Goal: Task Accomplishment & Management: Use online tool/utility

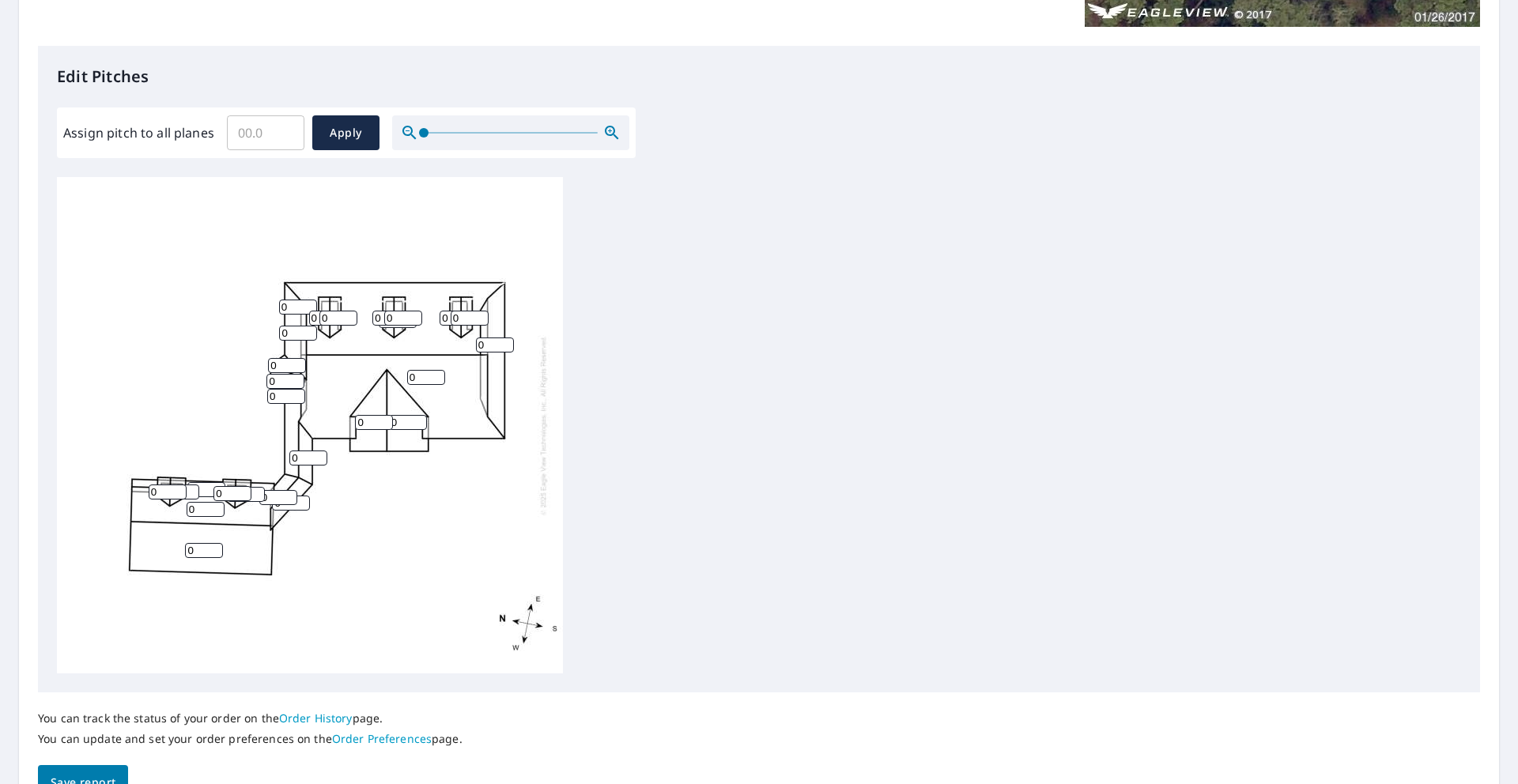
scroll to position [391, 0]
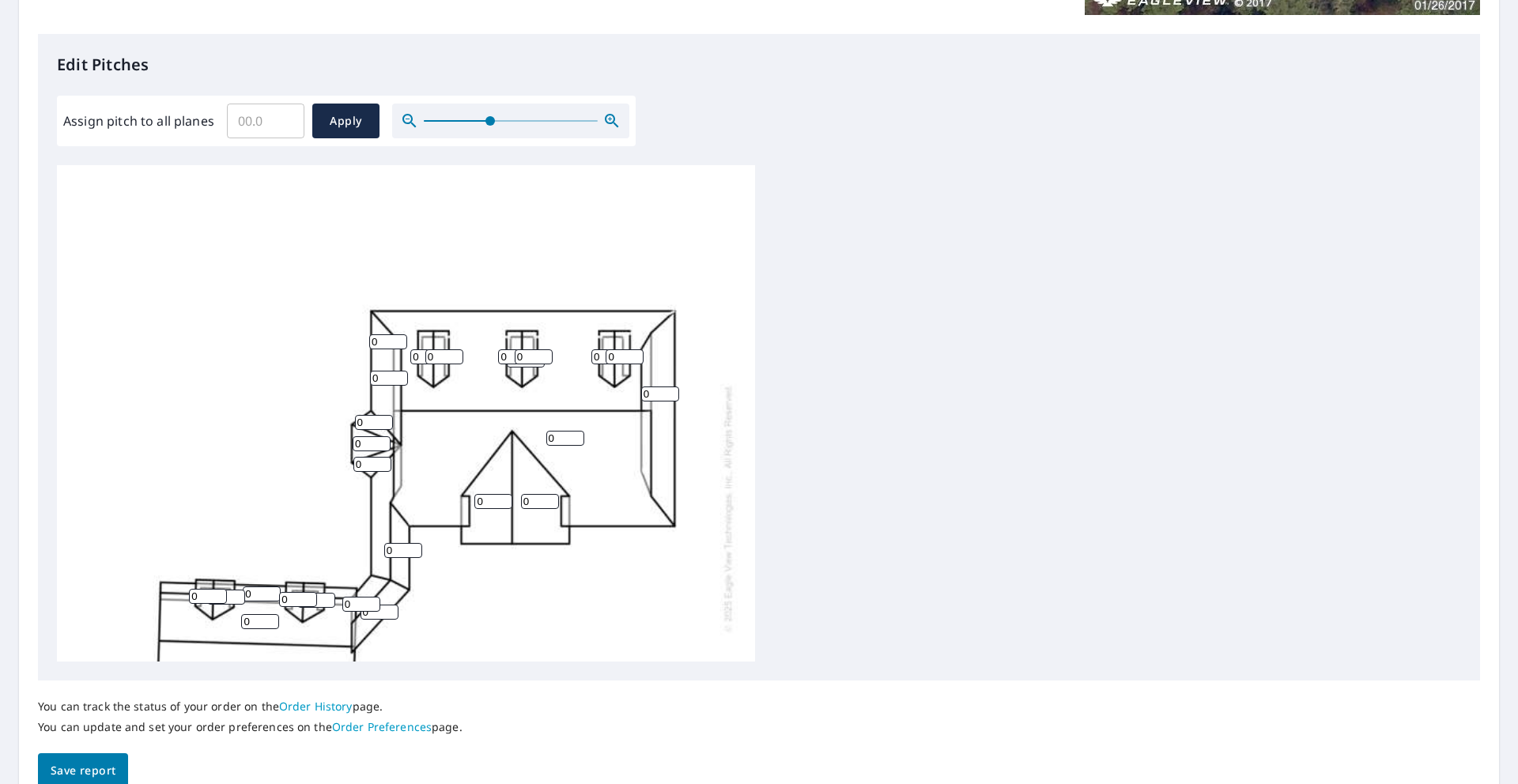
drag, startPoint x: 425, startPoint y: 120, endPoint x: 488, endPoint y: 119, distance: 63.0
click at [488, 119] on span at bounding box center [490, 120] width 9 height 9
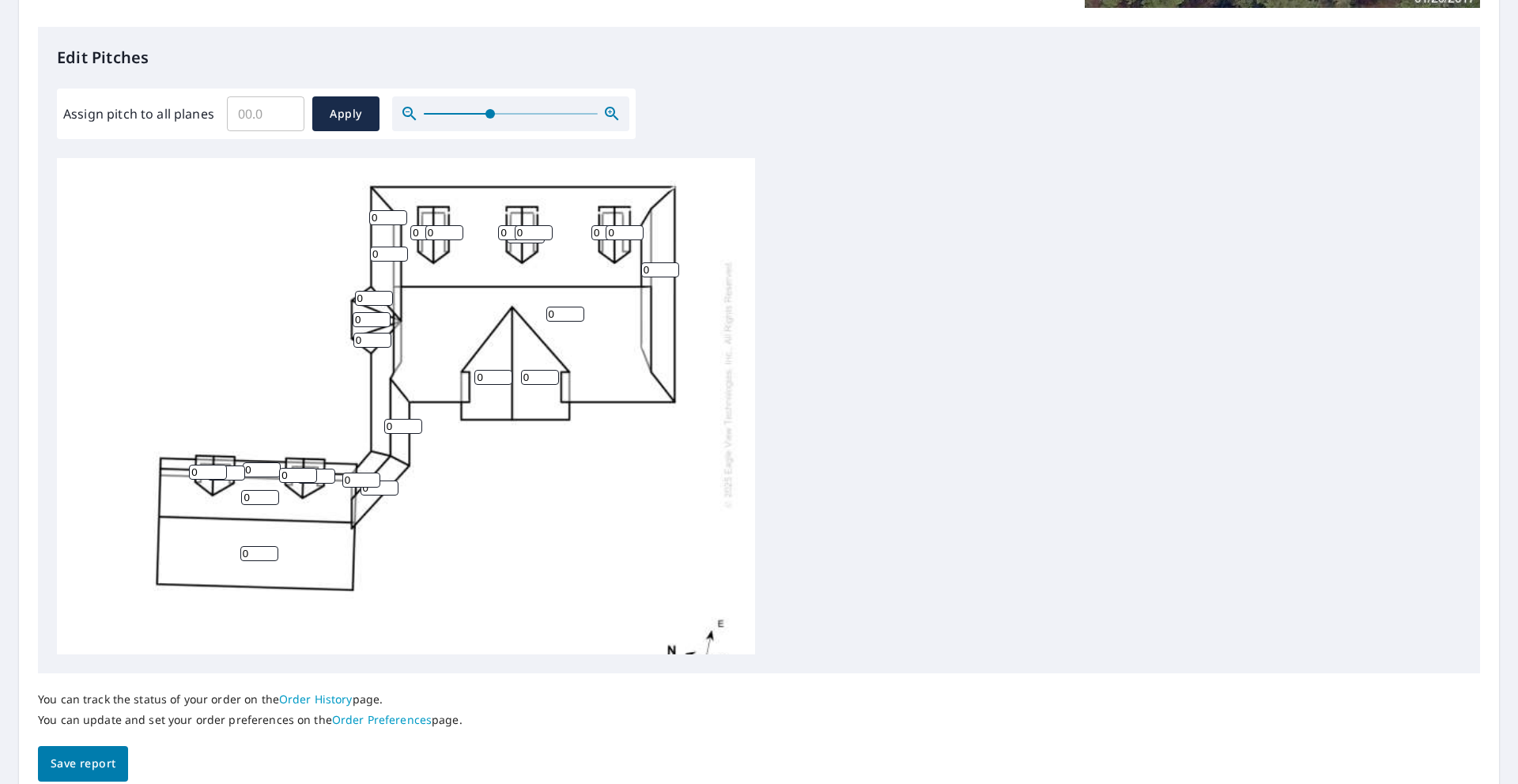
scroll to position [205, 0]
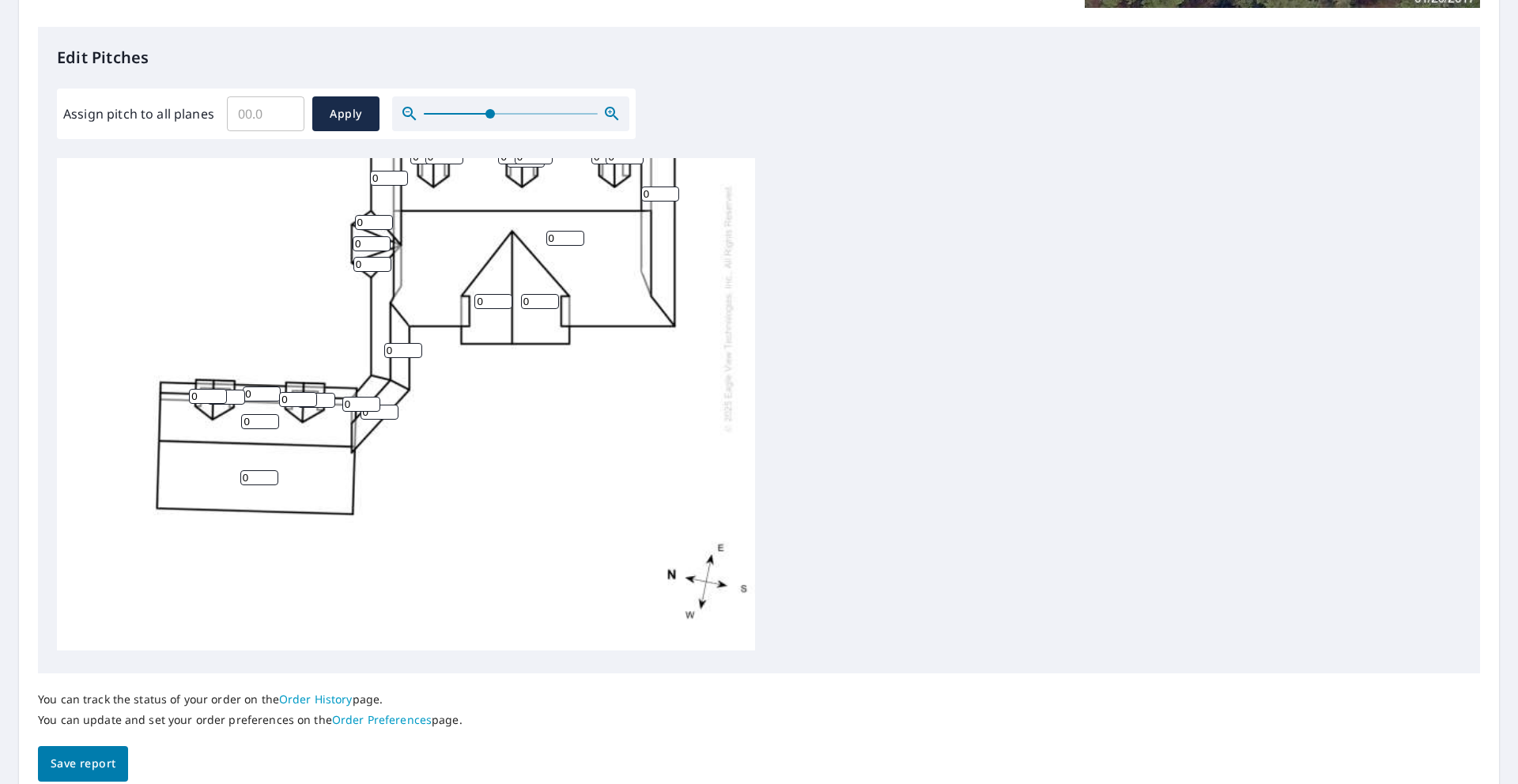
drag, startPoint x: 563, startPoint y: 226, endPoint x: 531, endPoint y: 220, distance: 32.6
click at [533, 220] on div "0 0 0 0 0 0 0 0 0 0 0 0 0 0 0 0 0 0 0 0 0 0 0 0 0 0" at bounding box center [406, 307] width 698 height 685
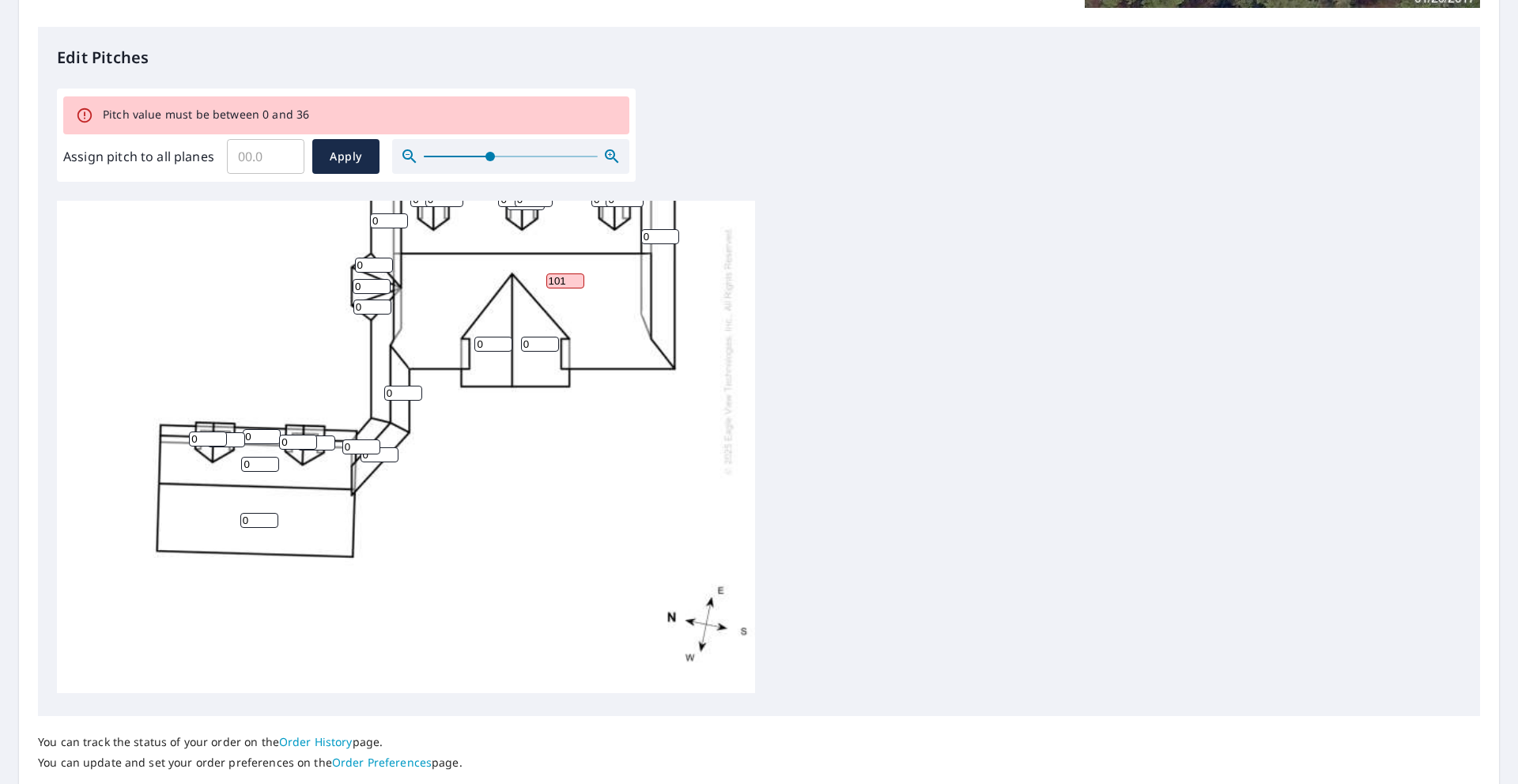
scroll to position [0, 0]
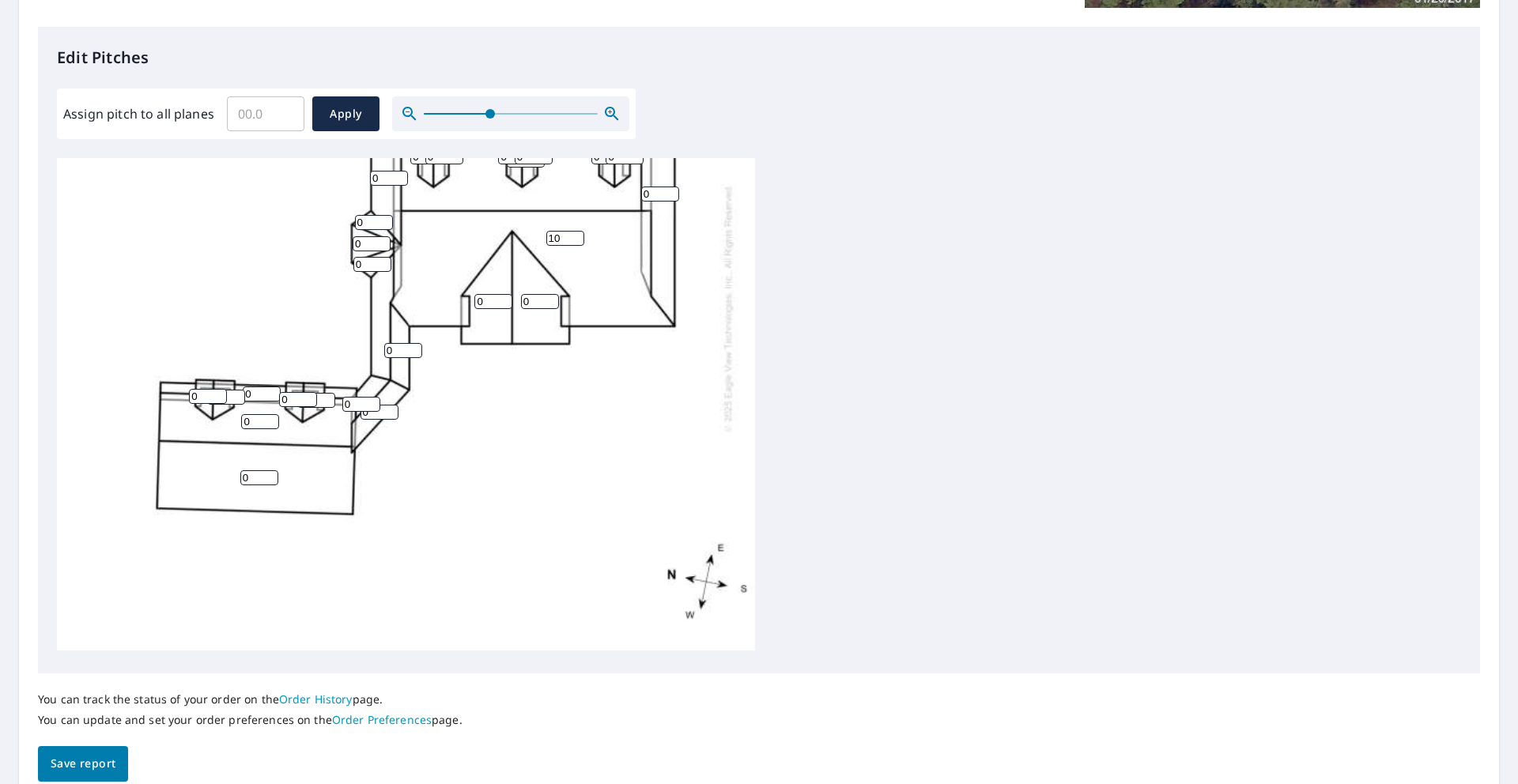
type input "10"
drag, startPoint x: 490, startPoint y: 289, endPoint x: 468, endPoint y: 288, distance: 22.0
click at [473, 288] on div "10 0 0 0 0 0 0 0 0 0 0 0 0 0 0 0 0 0 0 0 0 0 0 0 0 0" at bounding box center [406, 307] width 698 height 685
type input "10"
drag, startPoint x: 542, startPoint y: 288, endPoint x: 501, endPoint y: 282, distance: 41.4
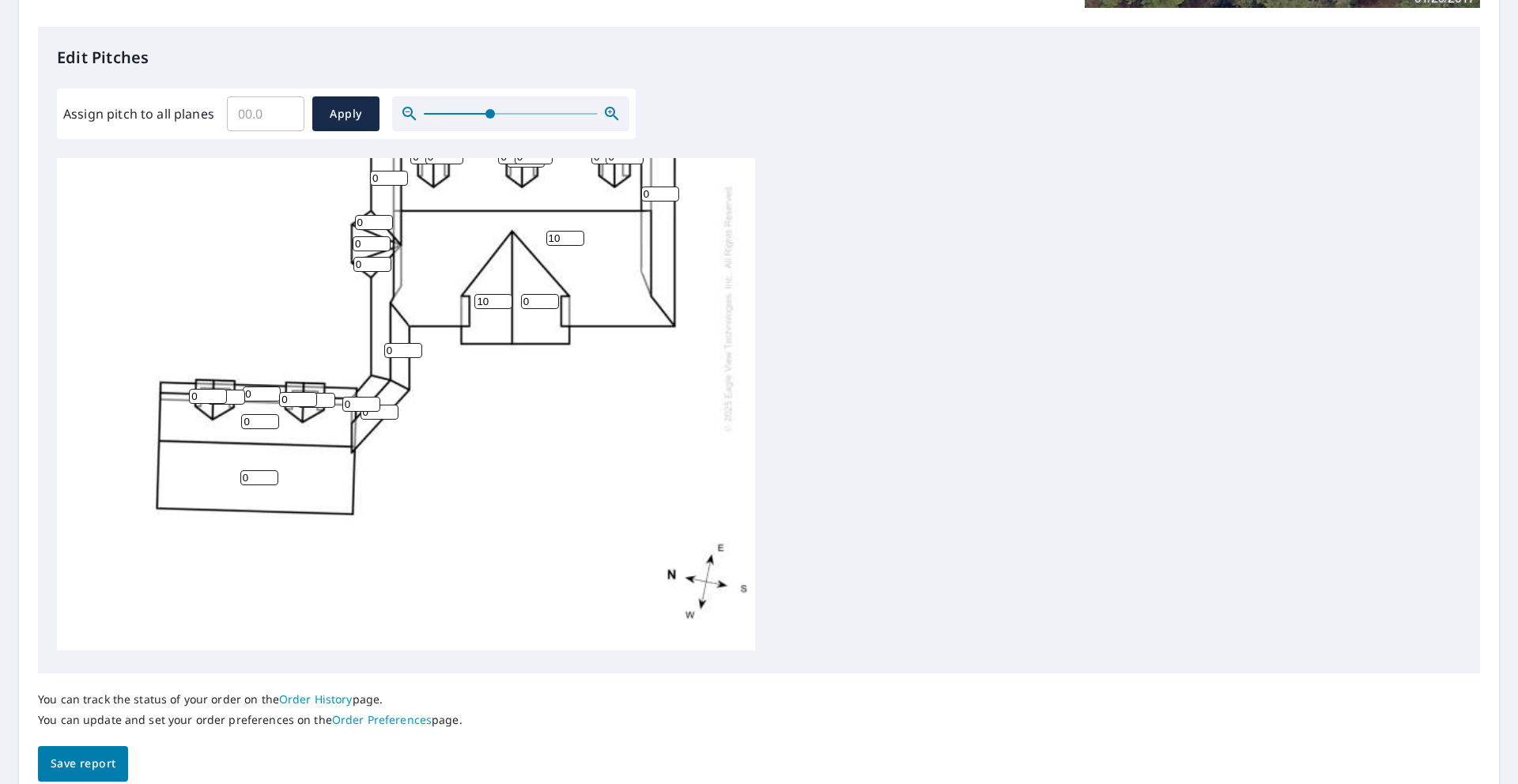
click at [505, 284] on div "10 0 0 0 0 0 10 0 0 0 0 0 0 0 0 0 0 0 0 0 0 0 0 0 0 0" at bounding box center [406, 307] width 698 height 685
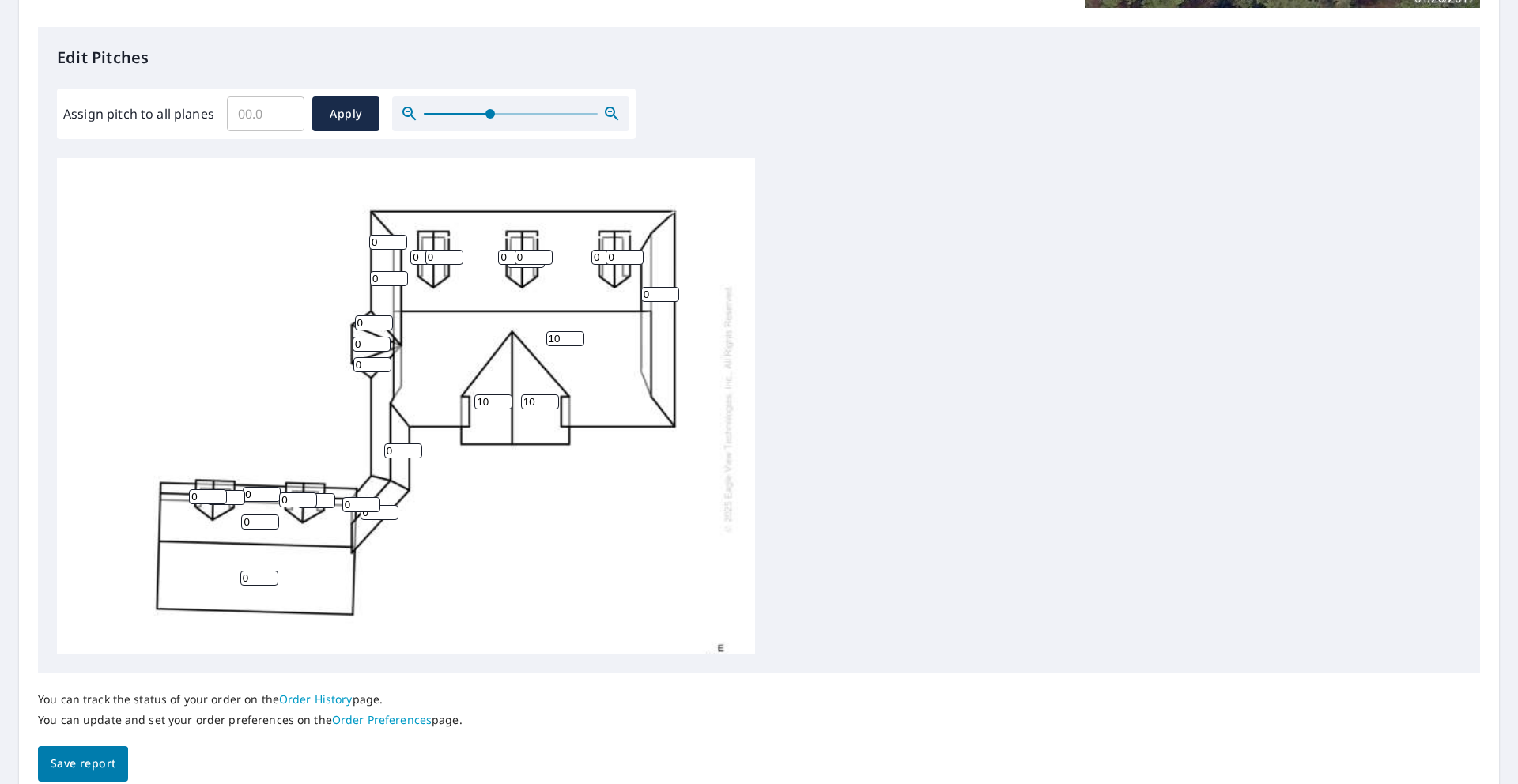
scroll to position [86, 0]
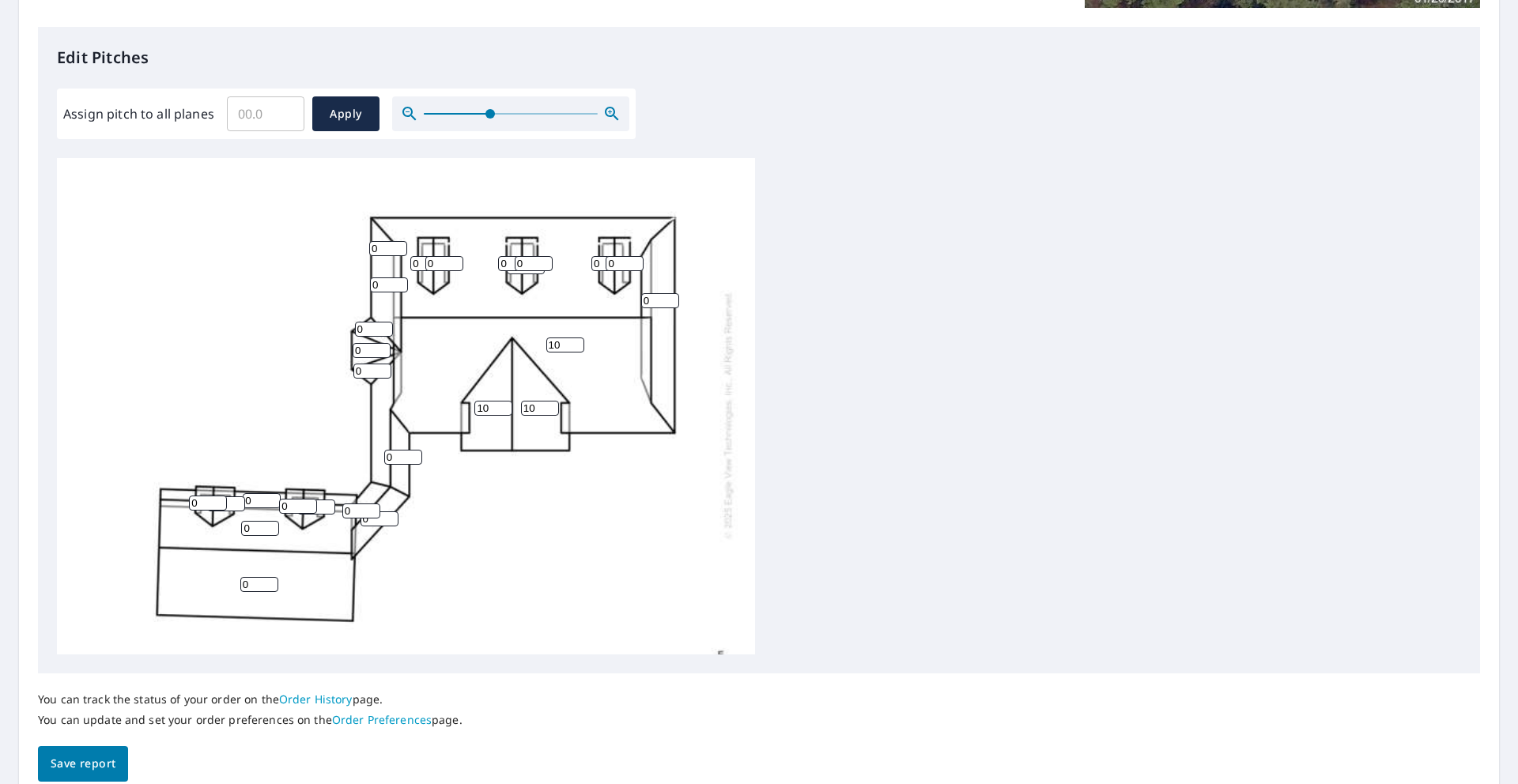
type input "10"
click at [422, 261] on input "0" at bounding box center [429, 264] width 38 height 15
drag, startPoint x: 422, startPoint y: 261, endPoint x: 391, endPoint y: 261, distance: 31.0
click at [399, 261] on div "10 0 0 0 0 10 10 0 0 0 0 0 0 0 0 0 0 0 0 0 0 0 0 0 0 0" at bounding box center [406, 414] width 698 height 685
type input "10"
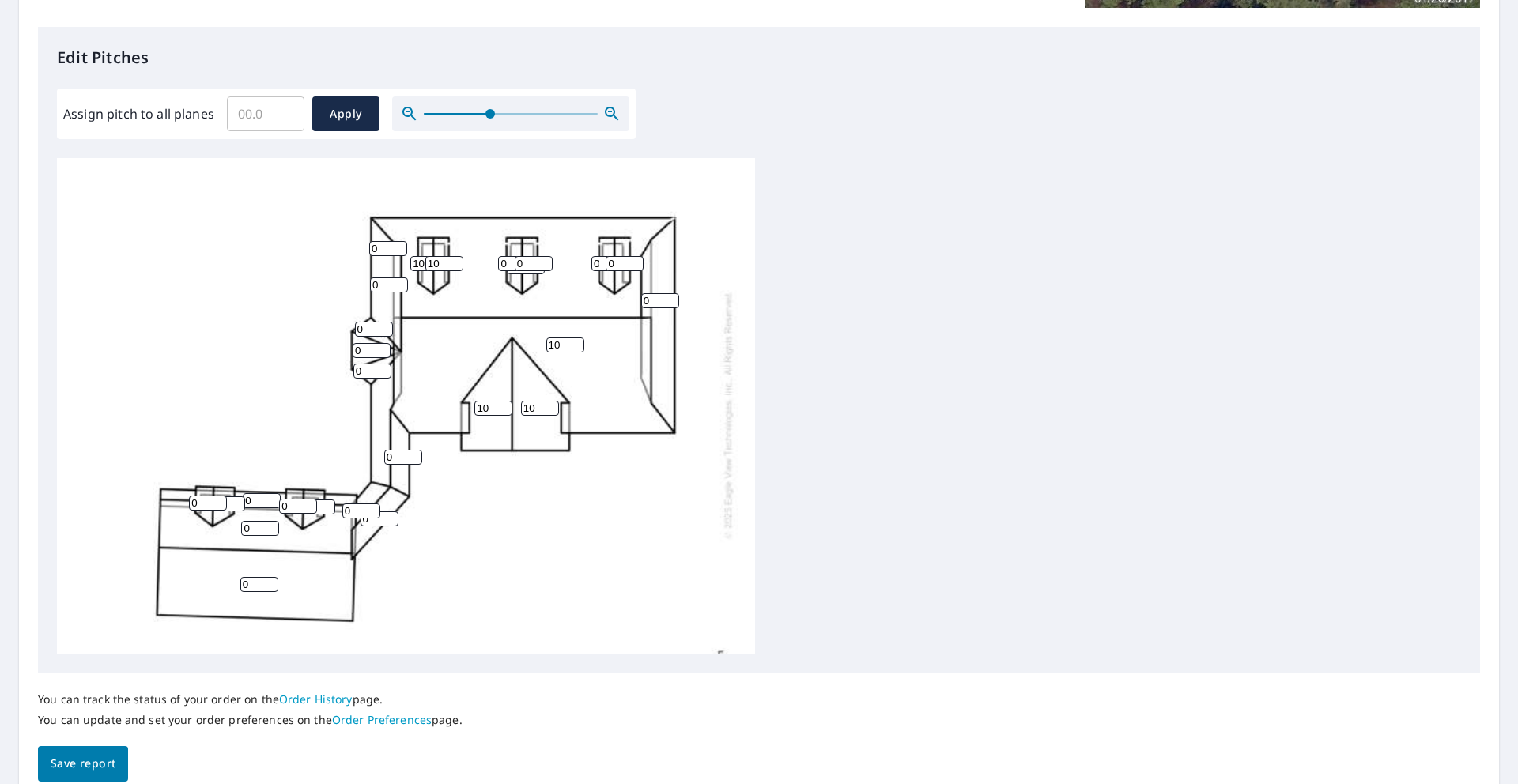
type input "10"
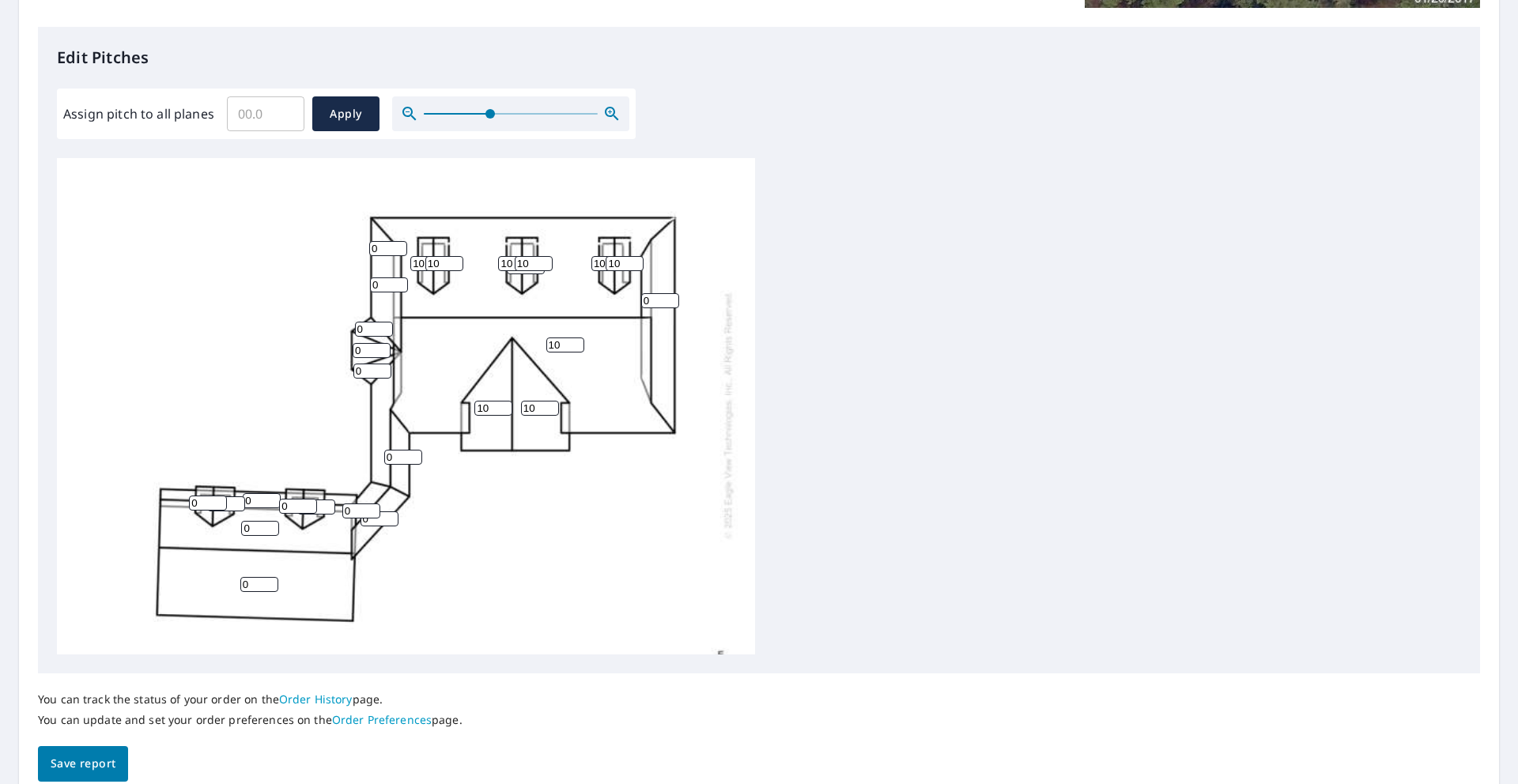
drag, startPoint x: 253, startPoint y: 583, endPoint x: 204, endPoint y: 575, distance: 49.6
click at [205, 576] on div "10 0 0 0 0 10 10 0 0 0 0 0 0 10 10 10 10 10 10 0 0 0 0 0 0 0" at bounding box center [406, 414] width 698 height 685
type input "10"
drag, startPoint x: 203, startPoint y: 503, endPoint x: 131, endPoint y: 489, distance: 73.3
click at [131, 489] on div "10 0 10 0 0 10 10 0 0 0 0 0 0 10 10 10 10 10 10 0 0 0 0 0 0 0" at bounding box center [406, 414] width 698 height 685
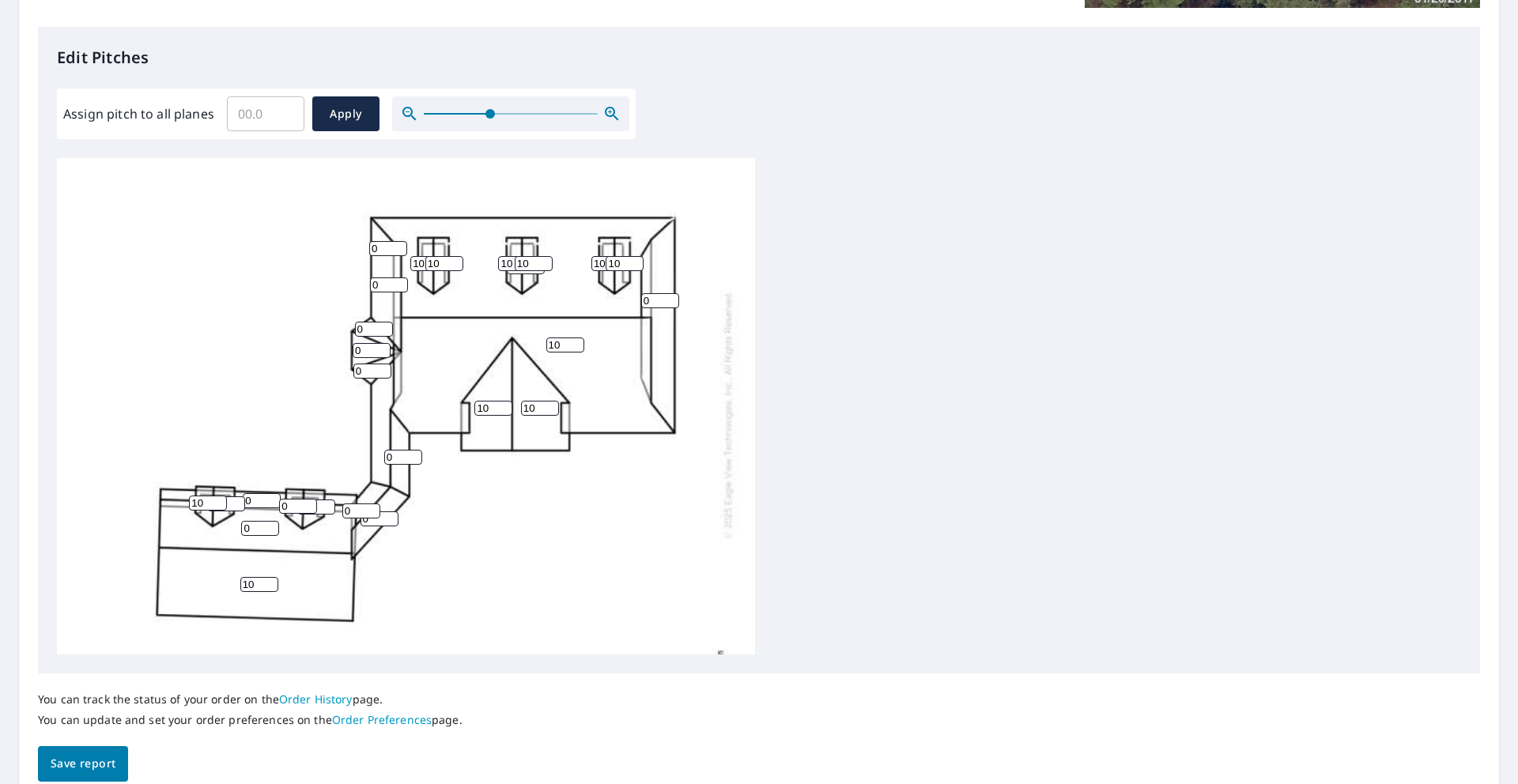
type input "10"
click at [236, 504] on input "0" at bounding box center [226, 504] width 38 height 15
click at [229, 502] on input "0" at bounding box center [226, 504] width 38 height 15
type input "010"
drag, startPoint x: 256, startPoint y: 503, endPoint x: 240, endPoint y: 501, distance: 16.1
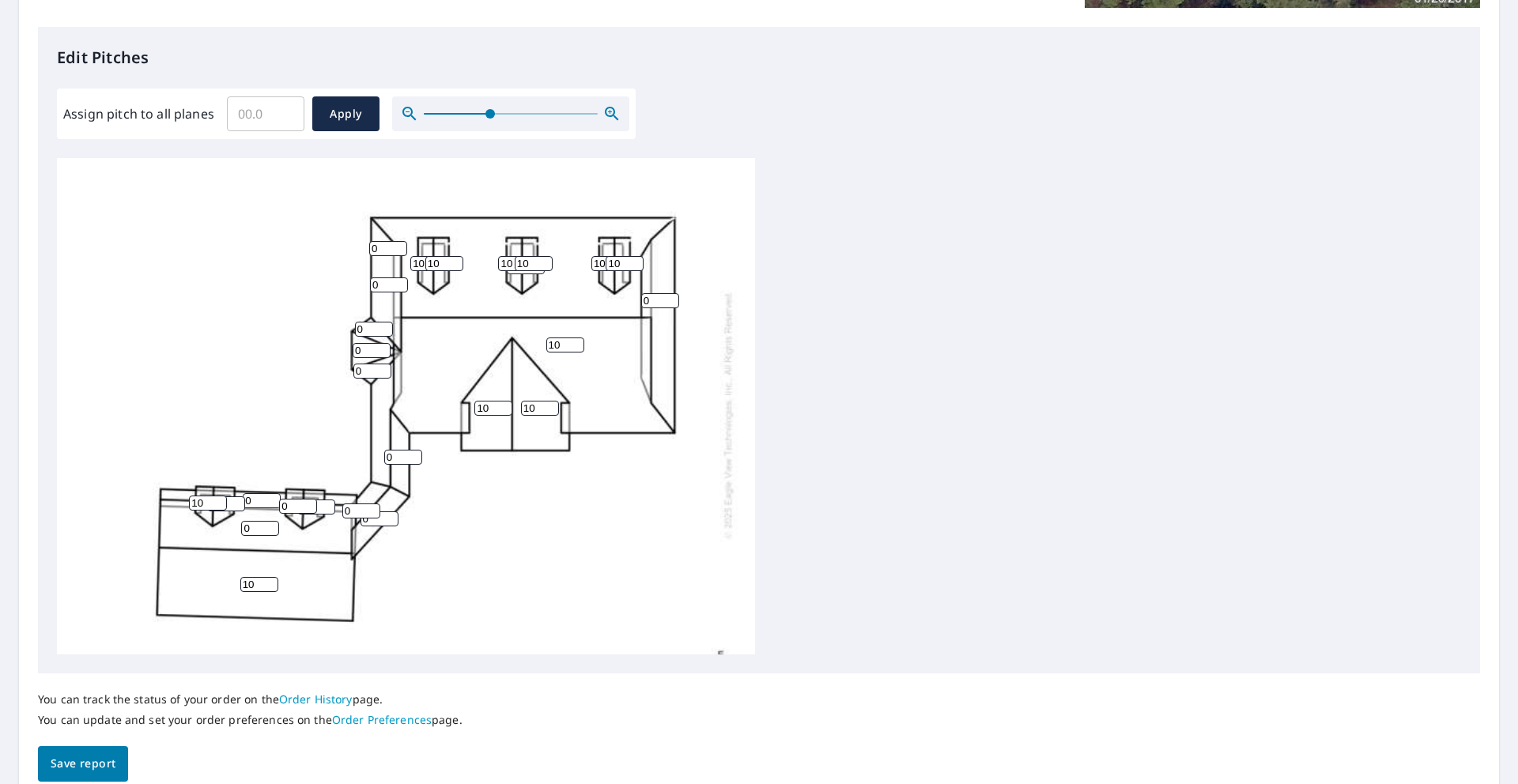
click at [241, 501] on div "10 0 10 0 0 10 10 0 0 0 0 0 0 10 10 10 10 10 10 0 010 0 10 0 0 0" at bounding box center [406, 414] width 698 height 685
type input "10"
type input "1"
click at [324, 504] on input "1" at bounding box center [316, 507] width 38 height 15
click at [306, 504] on input "1" at bounding box center [298, 507] width 38 height 15
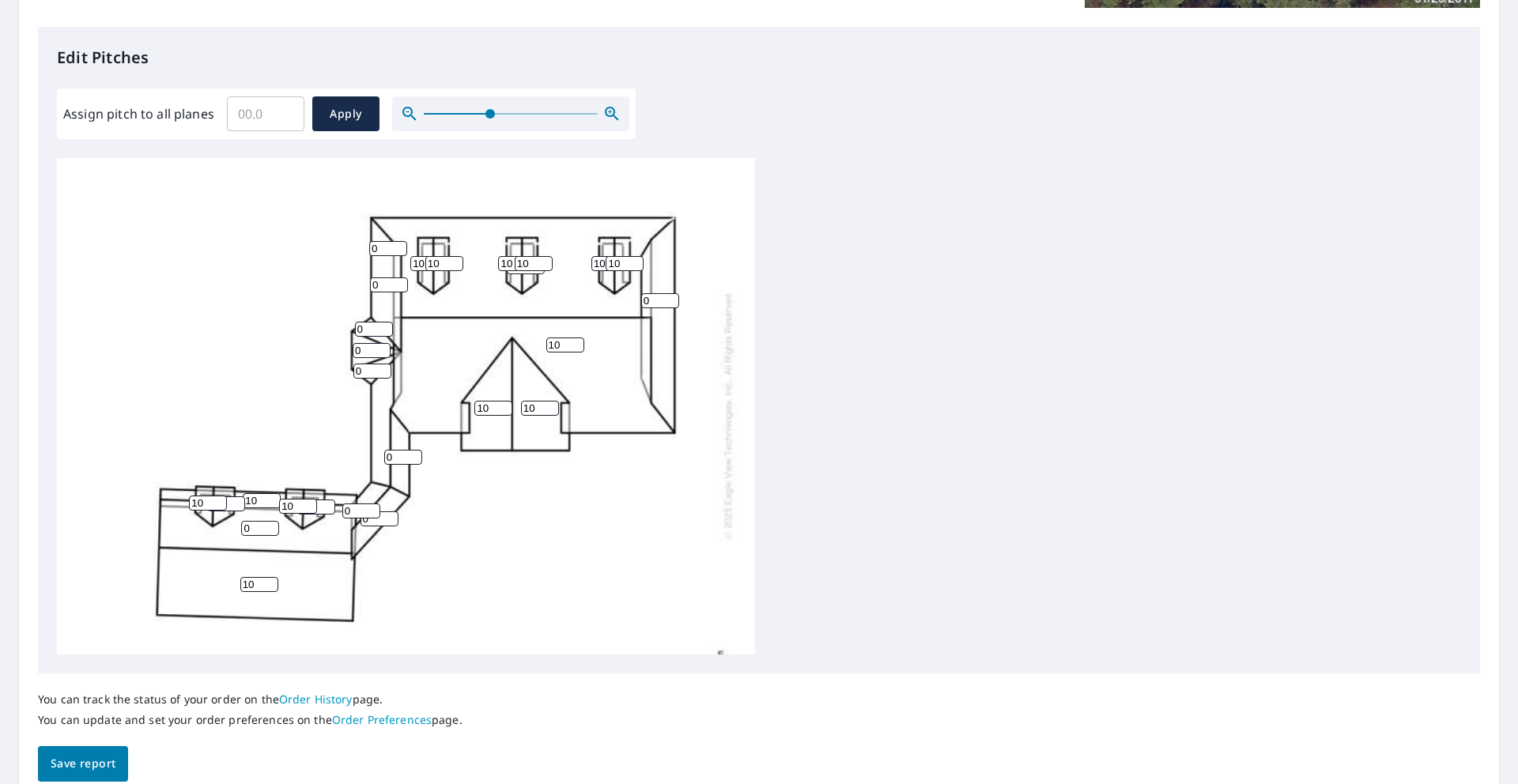
type input "10"
drag, startPoint x: 261, startPoint y: 501, endPoint x: 241, endPoint y: 492, distance: 21.9
click at [241, 492] on div "10 0 10 0 0 10 10 0 10 0 0 0 0 10 10 10 10 10 10 0 010 1 10 10 0 0" at bounding box center [406, 414] width 698 height 685
type input "6"
drag, startPoint x: 270, startPoint y: 531, endPoint x: 236, endPoint y: 526, distance: 34.4
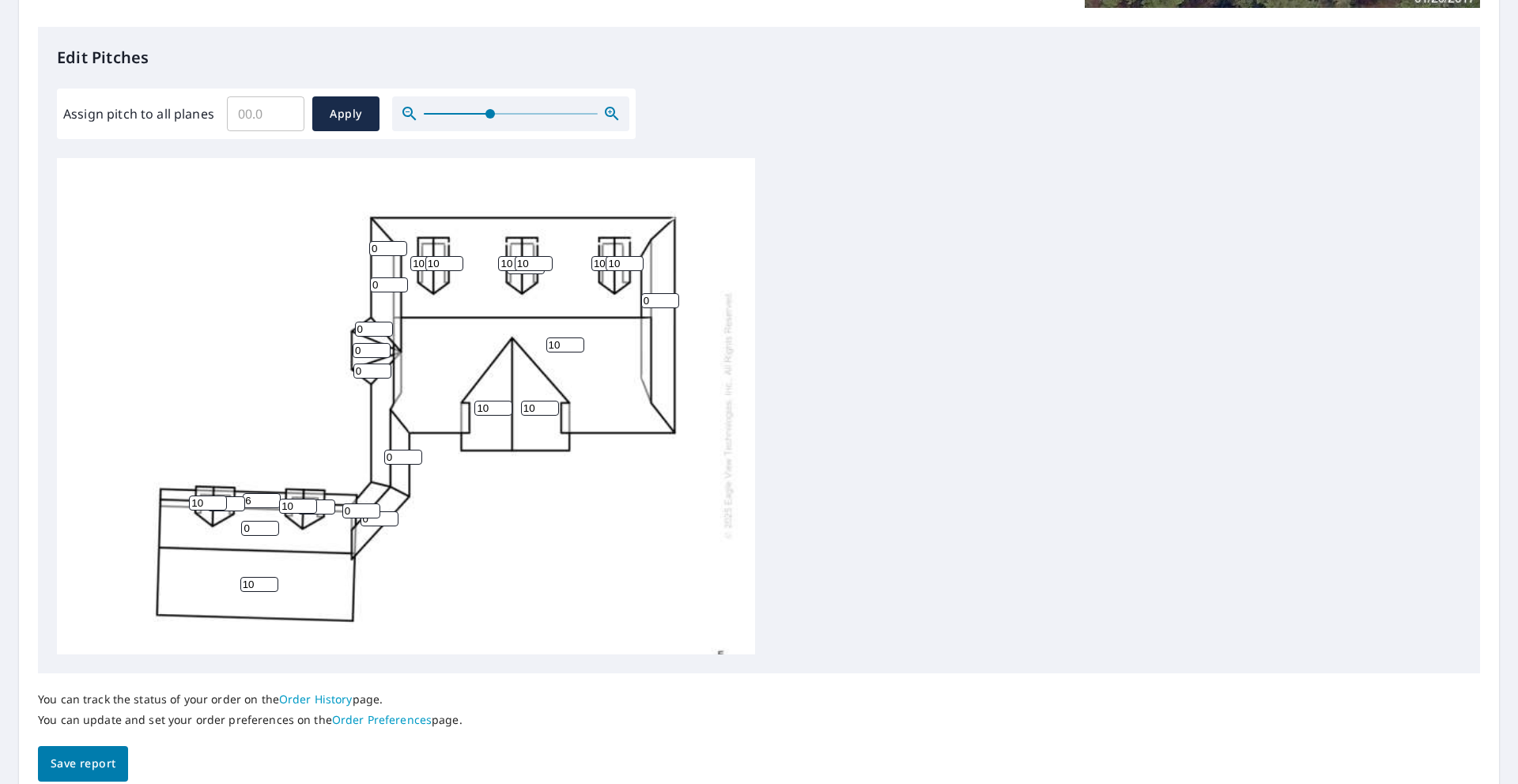
click at [241, 526] on input "0" at bounding box center [260, 528] width 38 height 15
drag, startPoint x: 253, startPoint y: 528, endPoint x: 229, endPoint y: 523, distance: 24.5
click at [229, 524] on div "10 0 10 0 0 10 10 0 6 0 0 0 0 10 10 10 10 10 10 0 010 1 10 10 0 0" at bounding box center [406, 414] width 698 height 685
type input "10"
click at [374, 524] on input "0" at bounding box center [379, 519] width 38 height 15
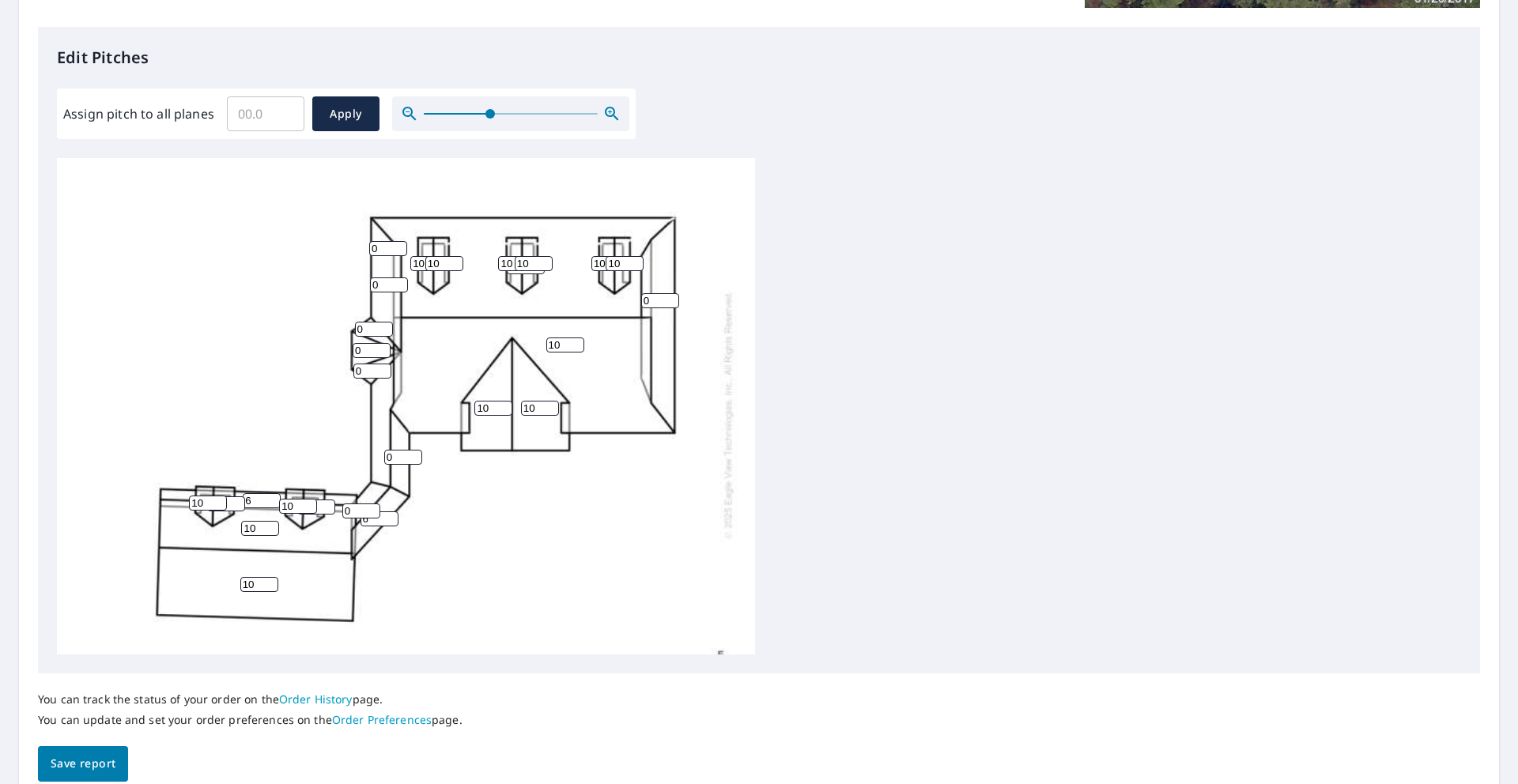
type input "6"
drag, startPoint x: 366, startPoint y: 516, endPoint x: 351, endPoint y: 514, distance: 15.1
click at [351, 514] on input "0" at bounding box center [361, 511] width 38 height 15
type input "6"
drag, startPoint x: 400, startPoint y: 455, endPoint x: 349, endPoint y: 445, distance: 52.0
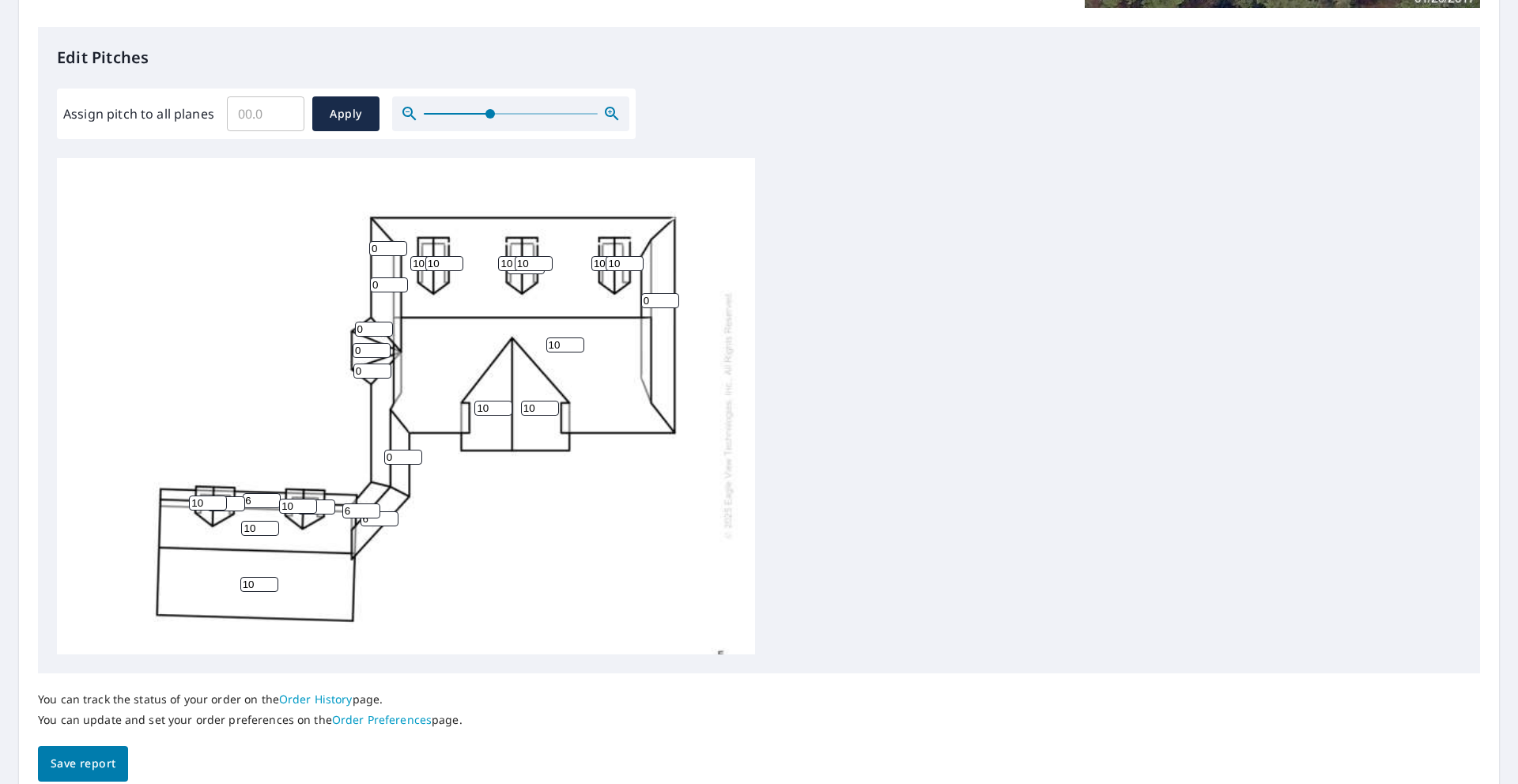
click at [349, 445] on div "10 0 10 10 0 10 10 0 6 0 6 0 0 10 10 10 10 10 10 6 010 1 10 10 0 0" at bounding box center [406, 414] width 698 height 685
type input "6"
drag, startPoint x: 366, startPoint y: 370, endPoint x: 327, endPoint y: 369, distance: 39.0
click at [327, 369] on div "10 0 10 10 0 10 10 0 6 0 6 6 0 10 10 10 10 10 10 6 010 1 10 10 0 0" at bounding box center [406, 414] width 698 height 685
type input "6"
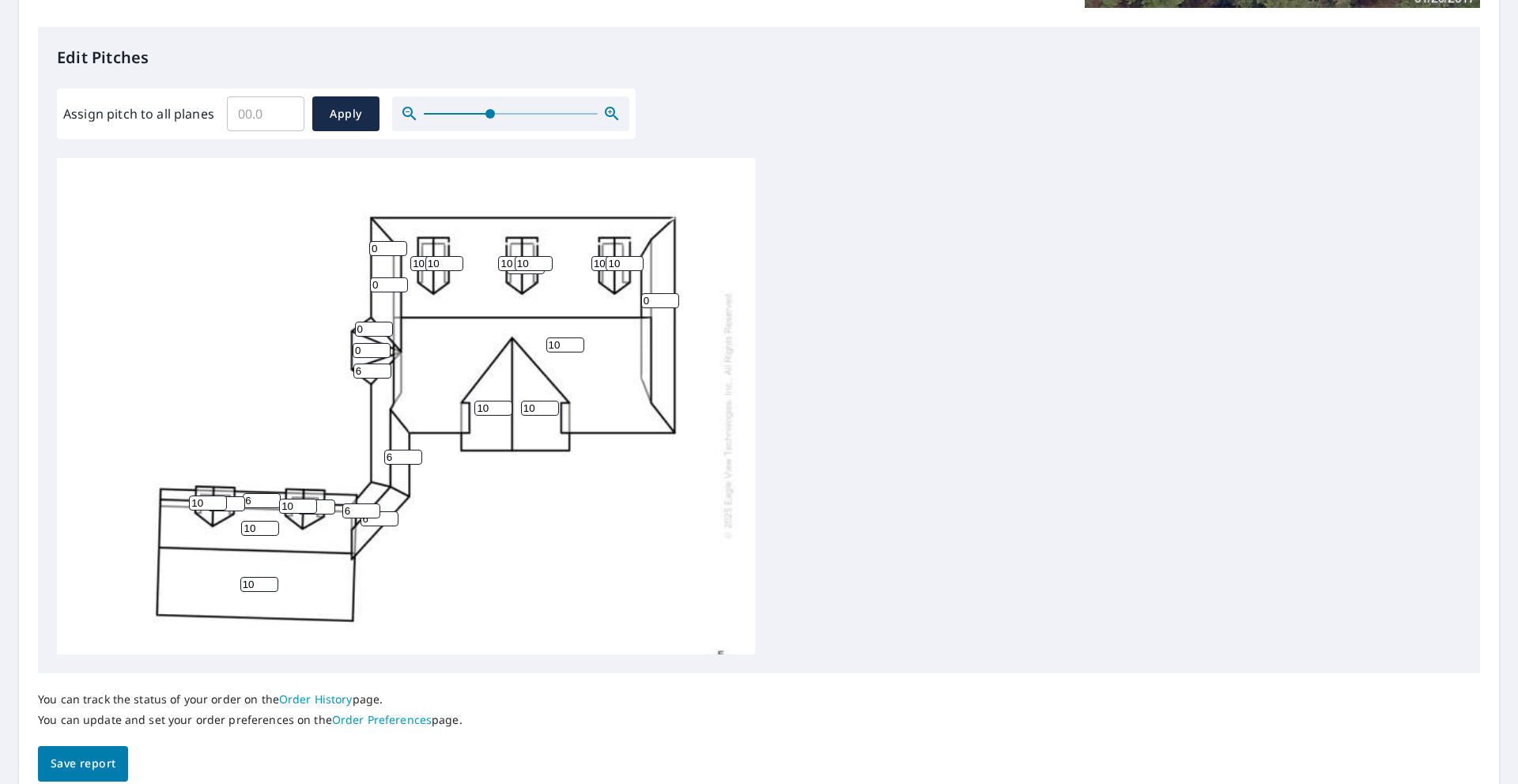
drag, startPoint x: 369, startPoint y: 347, endPoint x: 328, endPoint y: 342, distance: 41.3
click at [328, 342] on div "10 0 10 10 0 10 10 0 6 0 6 6 0 10 10 10 10 10 10 6 010 1 10 10 0 6" at bounding box center [406, 414] width 698 height 685
type input "6"
drag, startPoint x: 370, startPoint y: 327, endPoint x: 300, endPoint y: 321, distance: 70.3
click at [301, 321] on div "10 0 10 10 0 10 10 0 6 0 6 6 6 10 10 10 10 10 10 6 010 1 10 10 0 6" at bounding box center [406, 414] width 698 height 685
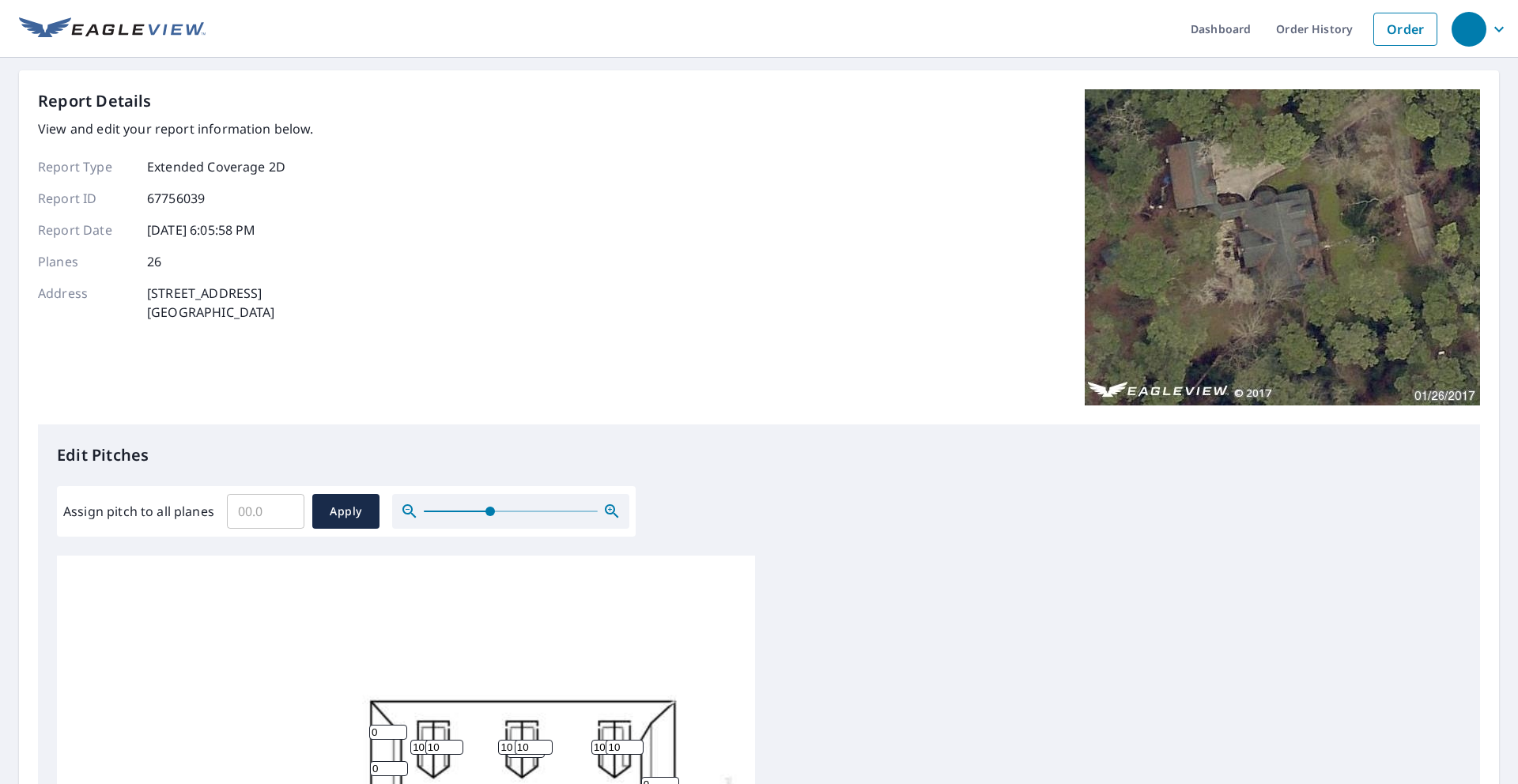
scroll to position [467, 0]
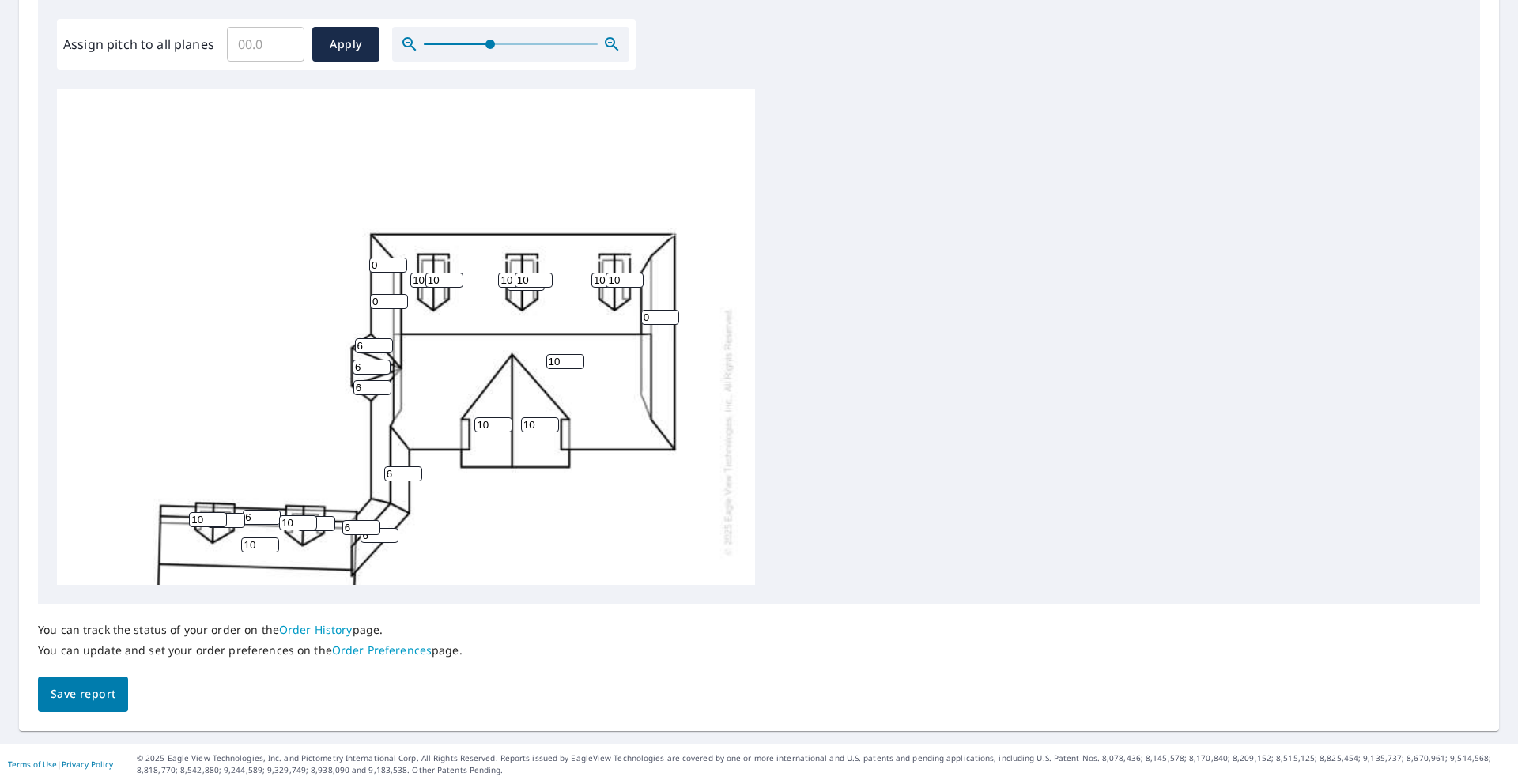
type input "6"
click at [104, 703] on span "Save report" at bounding box center [83, 694] width 65 height 20
drag, startPoint x: 660, startPoint y: 320, endPoint x: 592, endPoint y: 314, distance: 68.3
click at [592, 314] on div "10 0 10 10 0 10 10 0 6 0 6 6 6 10 10 10 10 10 10 6 010 1 10 10 6 6" at bounding box center [406, 432] width 698 height 685
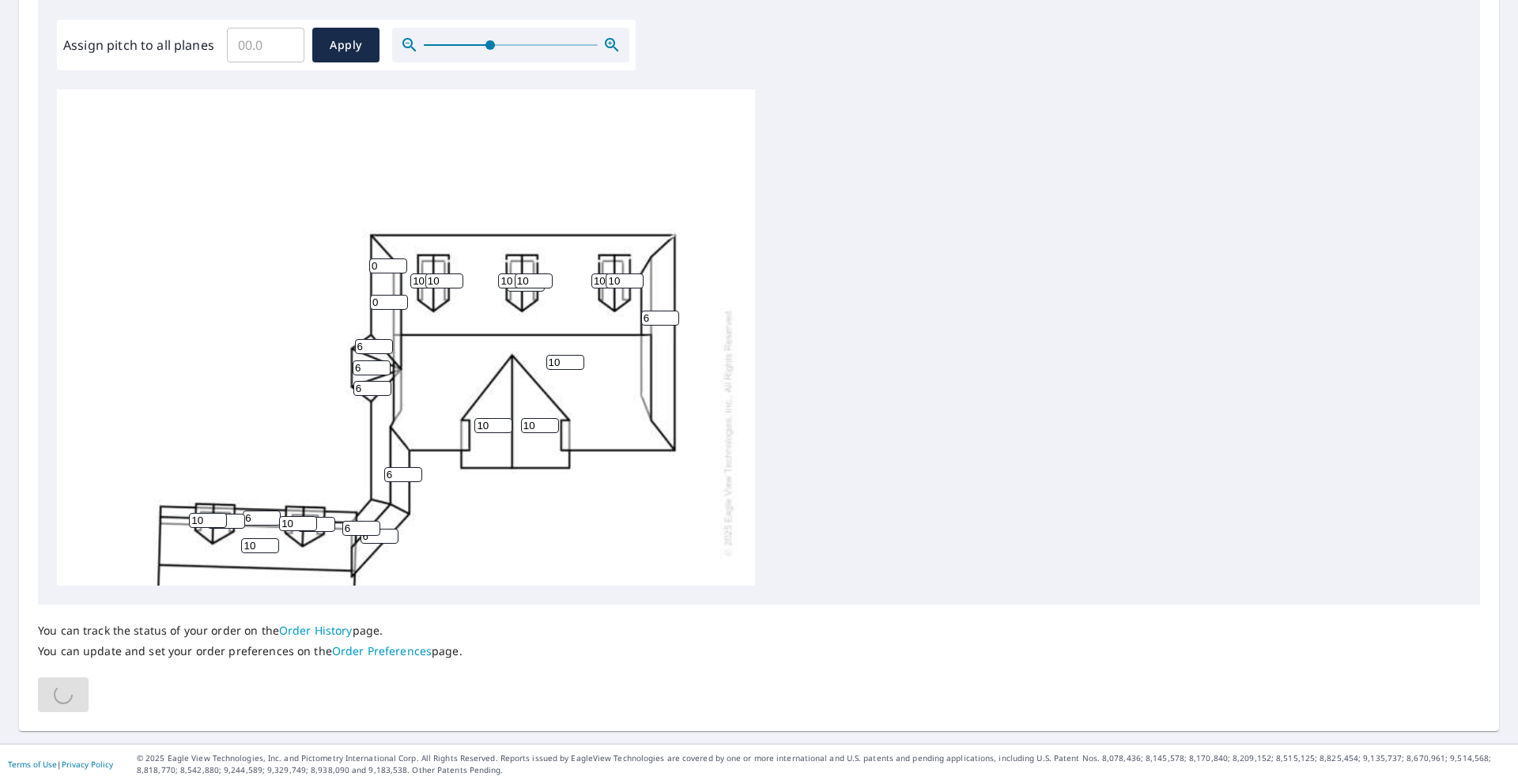
type input "6"
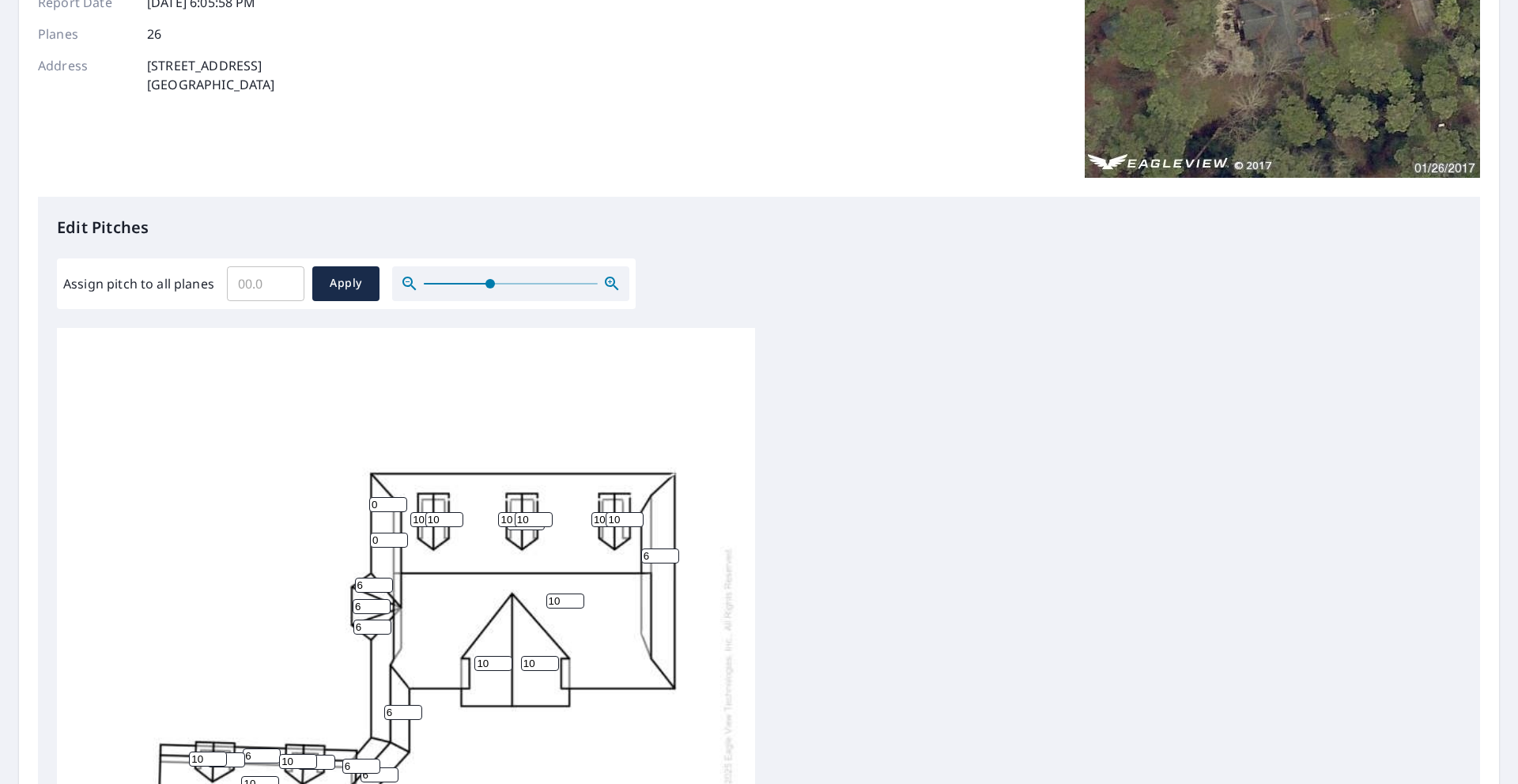
scroll to position [0, 0]
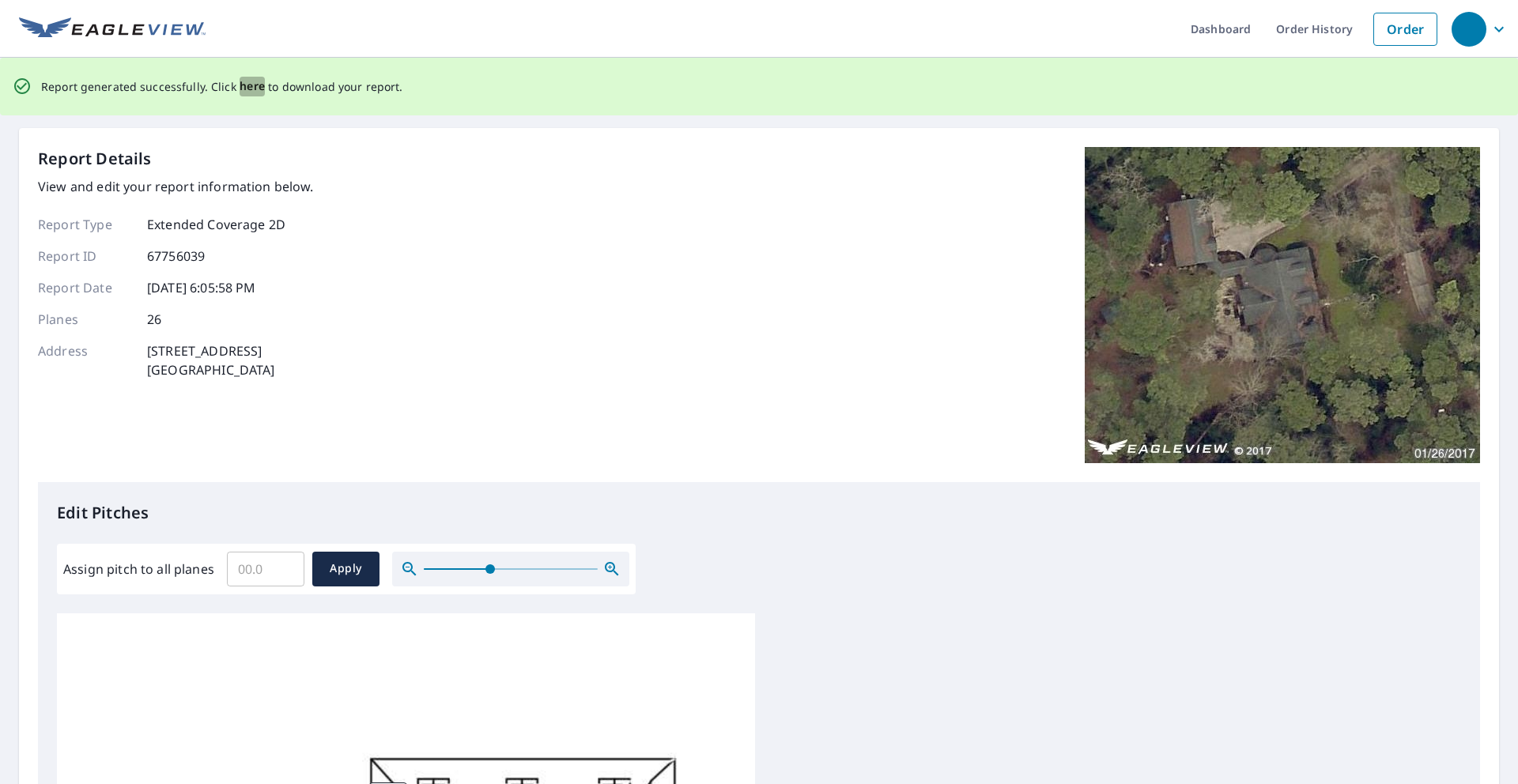
click at [245, 84] on span "here" at bounding box center [253, 86] width 26 height 20
